Goal: Information Seeking & Learning: Learn about a topic

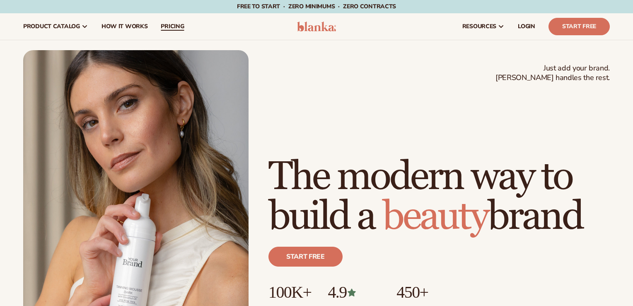
click at [166, 26] on span "pricing" at bounding box center [172, 26] width 23 height 7
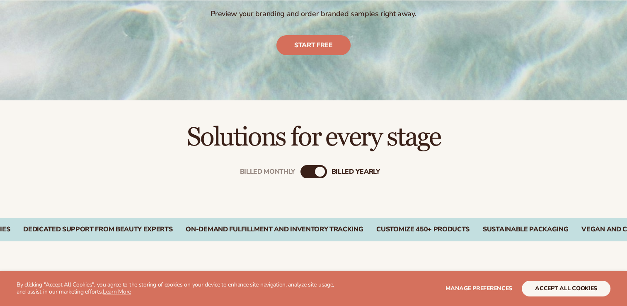
scroll to position [290, 0]
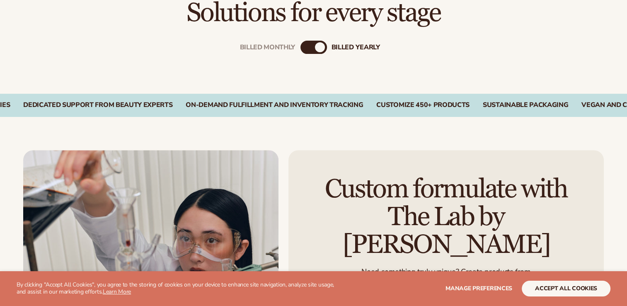
click at [303, 49] on div "Billed Monthly" at bounding box center [306, 47] width 10 height 10
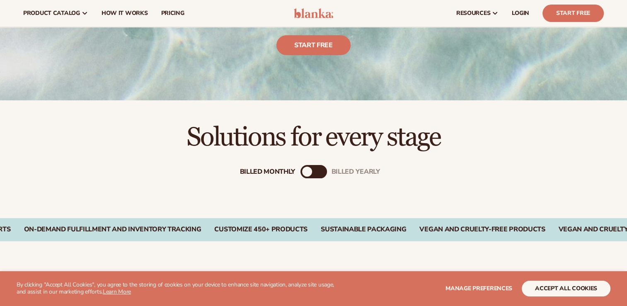
scroll to position [0, 0]
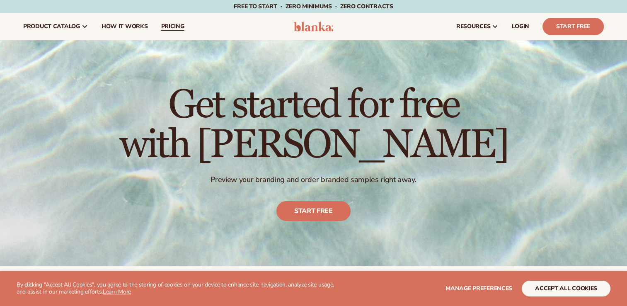
click at [177, 21] on link "pricing" at bounding box center [172, 26] width 36 height 27
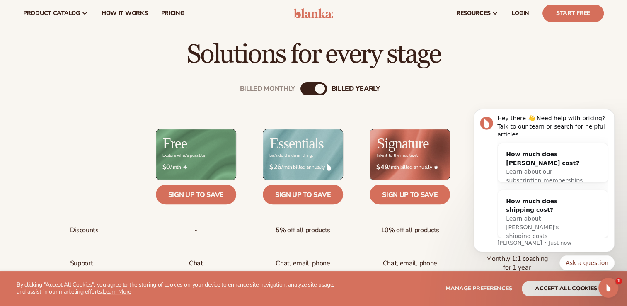
click at [308, 89] on div "Billed Monthly" at bounding box center [306, 89] width 10 height 10
click at [614, 114] on icon "Dismiss notification" at bounding box center [612, 111] width 5 height 5
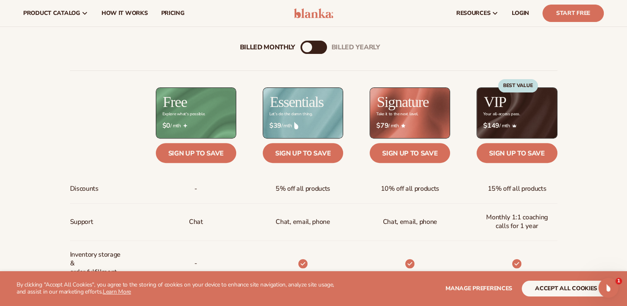
scroll to position [207, 0]
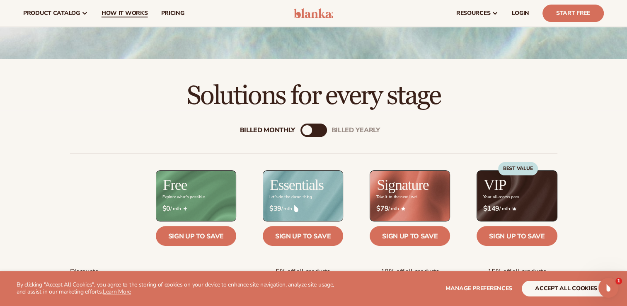
click at [133, 15] on span "How It Works" at bounding box center [125, 13] width 46 height 7
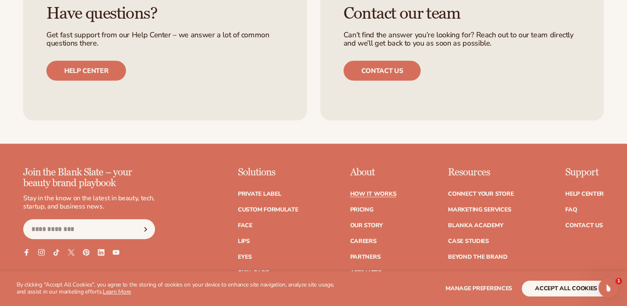
scroll to position [1824, 0]
